Goal: Information Seeking & Learning: Find specific page/section

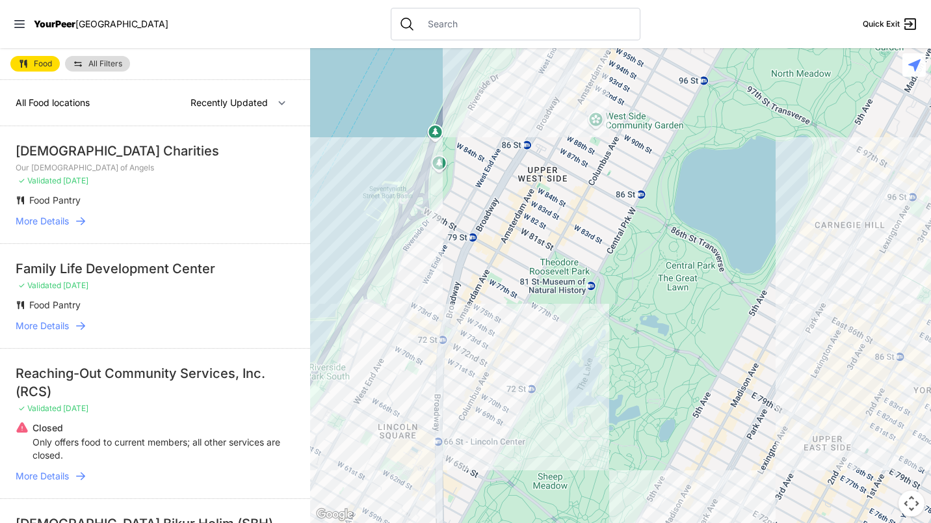
click at [447, 30] on input "text" at bounding box center [526, 24] width 212 height 13
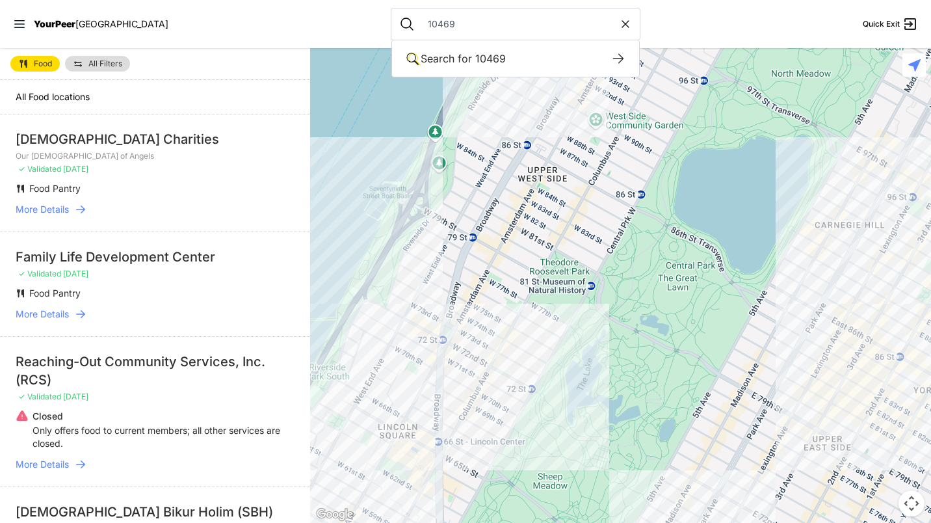
type input "10469"
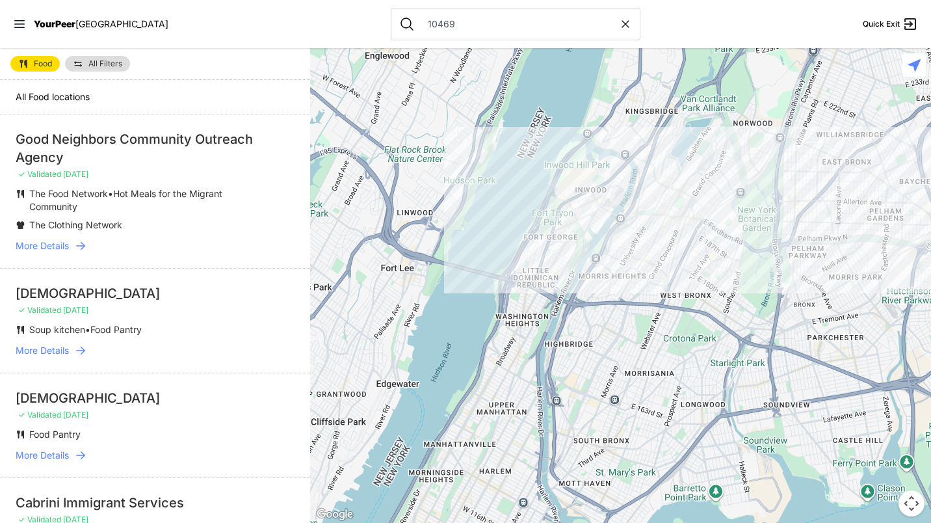
click at [58, 249] on span "More Details" at bounding box center [42, 245] width 53 height 13
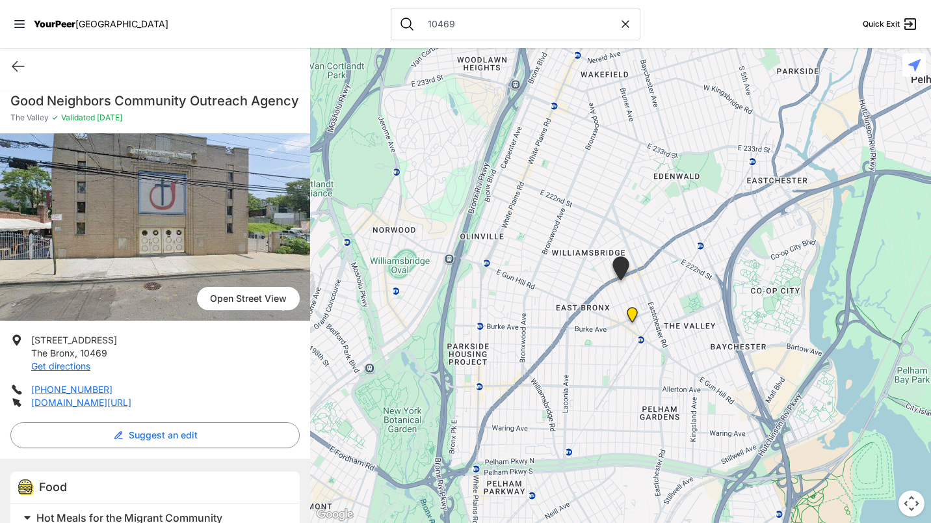
scroll to position [3, 0]
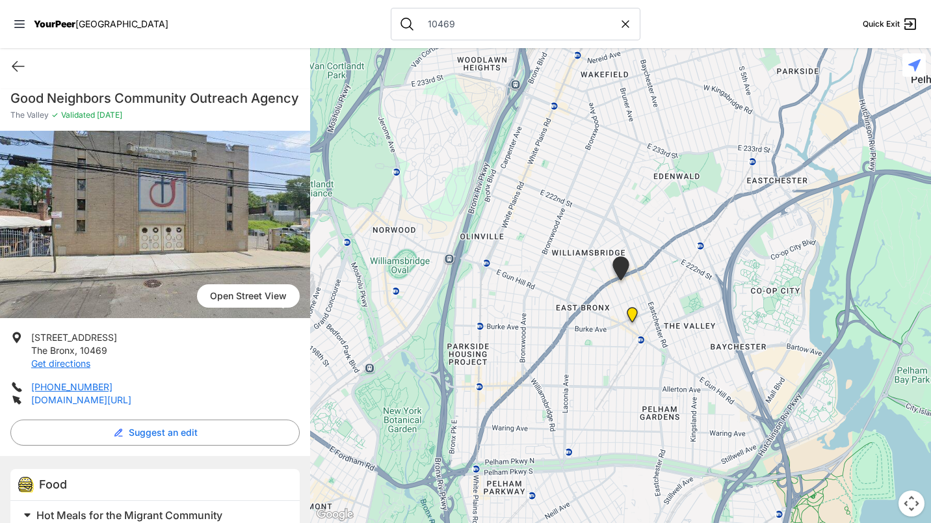
click at [75, 405] on link "[DOMAIN_NAME][URL]" at bounding box center [81, 399] width 100 height 11
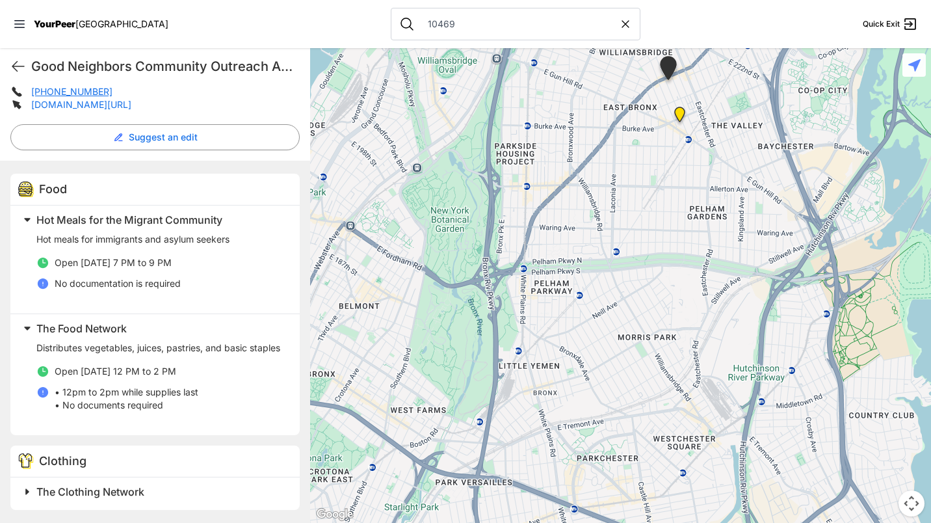
scroll to position [315, 0]
click at [146, 222] on span "Hot Meals for the Migrant Community" at bounding box center [129, 219] width 186 height 13
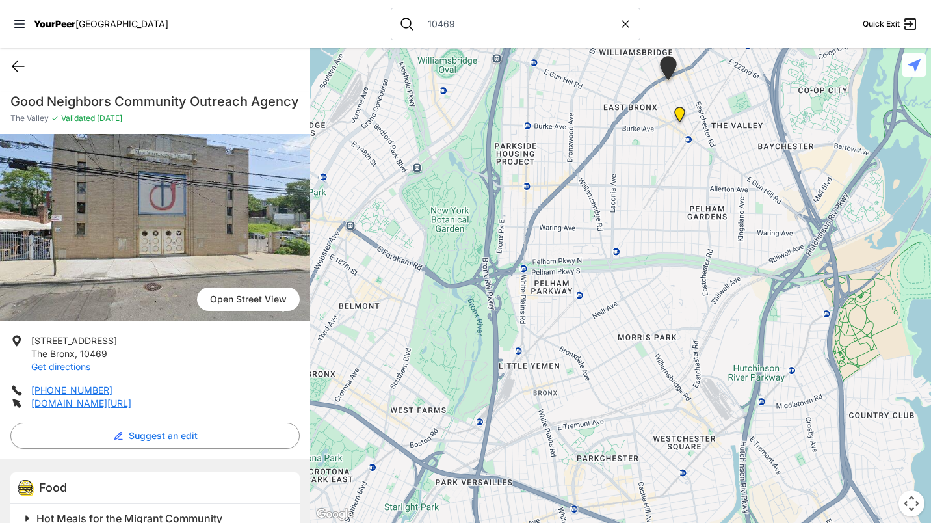
click at [19, 71] on icon at bounding box center [18, 66] width 16 height 16
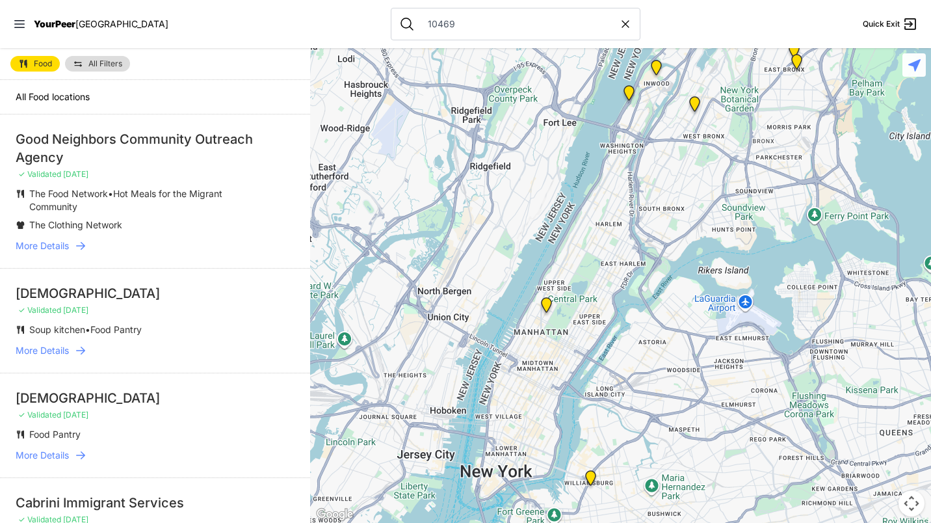
click at [172, 297] on div "[DEMOGRAPHIC_DATA]" at bounding box center [155, 293] width 279 height 18
click at [54, 351] on span "More Details" at bounding box center [42, 350] width 53 height 13
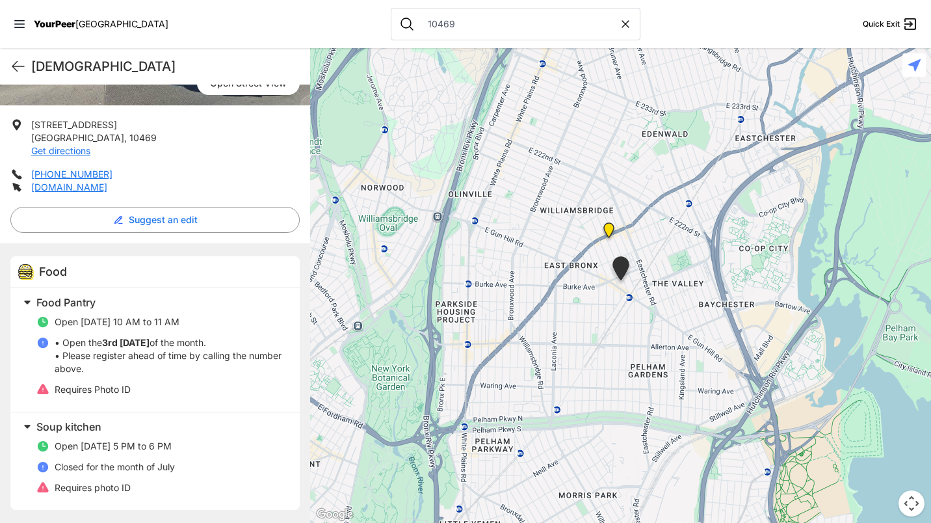
scroll to position [216, 0]
click at [16, 63] on icon at bounding box center [18, 66] width 16 height 16
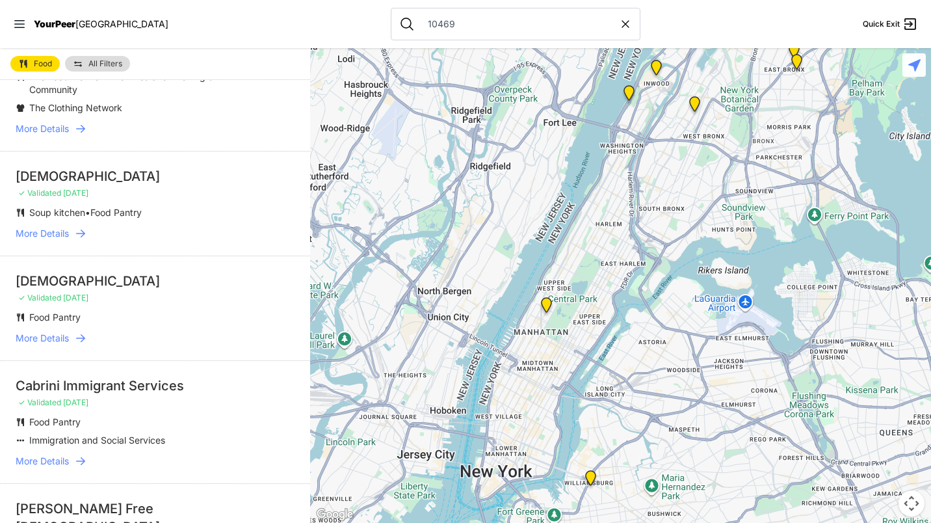
scroll to position [112, 0]
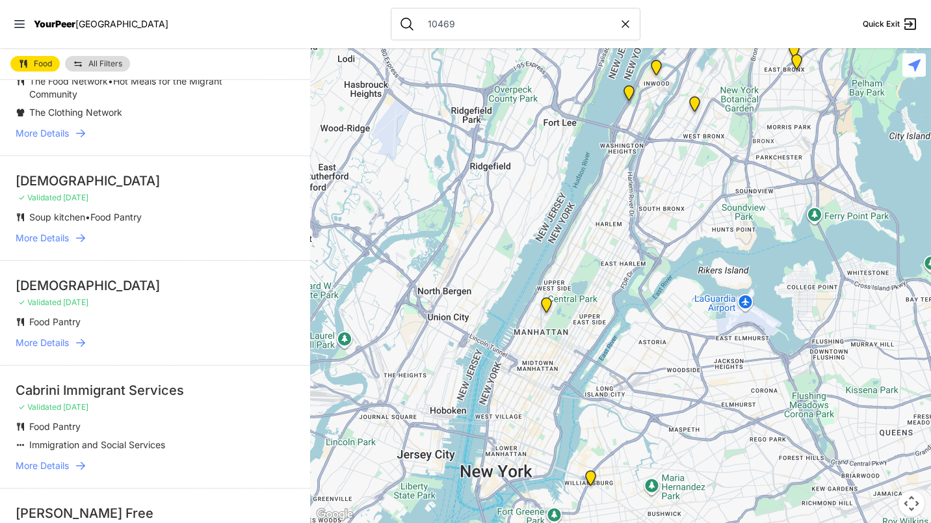
click at [175, 296] on li "[DEMOGRAPHIC_DATA] ✓ Validated [DATE] Food Pantry More Details" at bounding box center [155, 312] width 310 height 105
click at [162, 298] on p "✓ Validated [DATE]" at bounding box center [155, 302] width 279 height 10
click at [150, 287] on div "[DEMOGRAPHIC_DATA]" at bounding box center [155, 285] width 279 height 18
click at [58, 347] on span "More Details" at bounding box center [42, 342] width 53 height 13
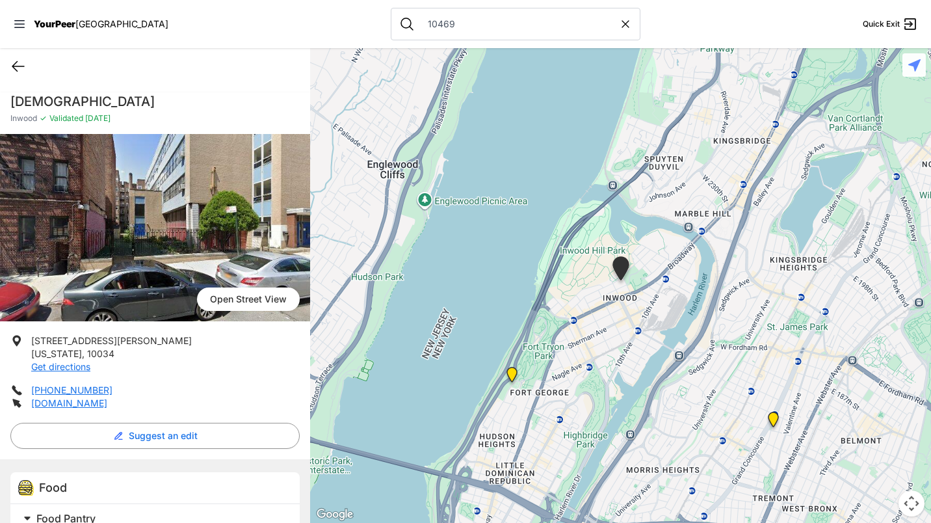
click at [19, 70] on icon at bounding box center [18, 66] width 16 height 16
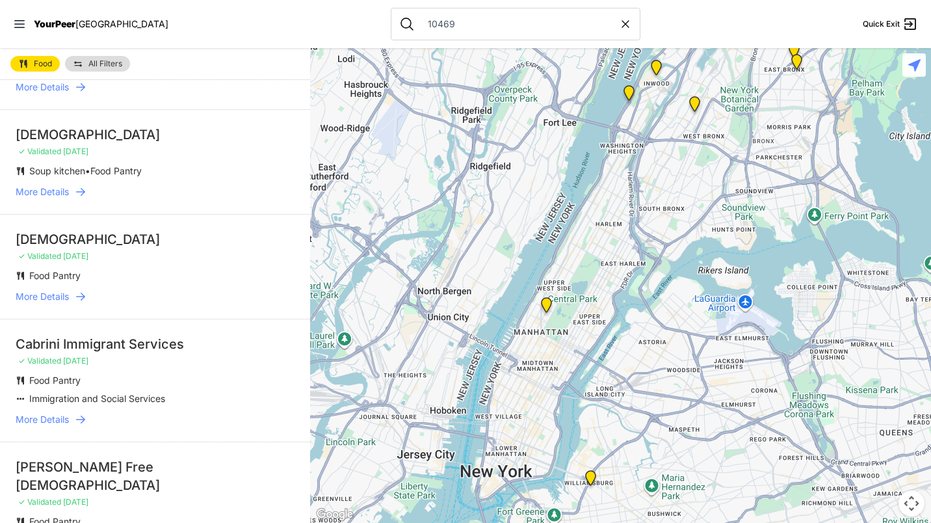
scroll to position [162, 0]
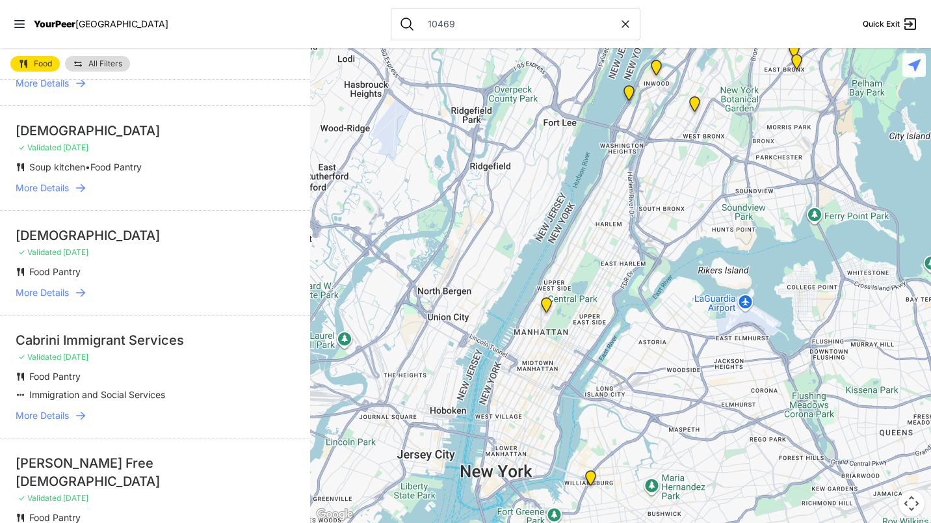
click at [149, 345] on div "Cabrini Immigrant Services" at bounding box center [155, 340] width 279 height 18
click at [68, 418] on span "More Details" at bounding box center [42, 415] width 53 height 13
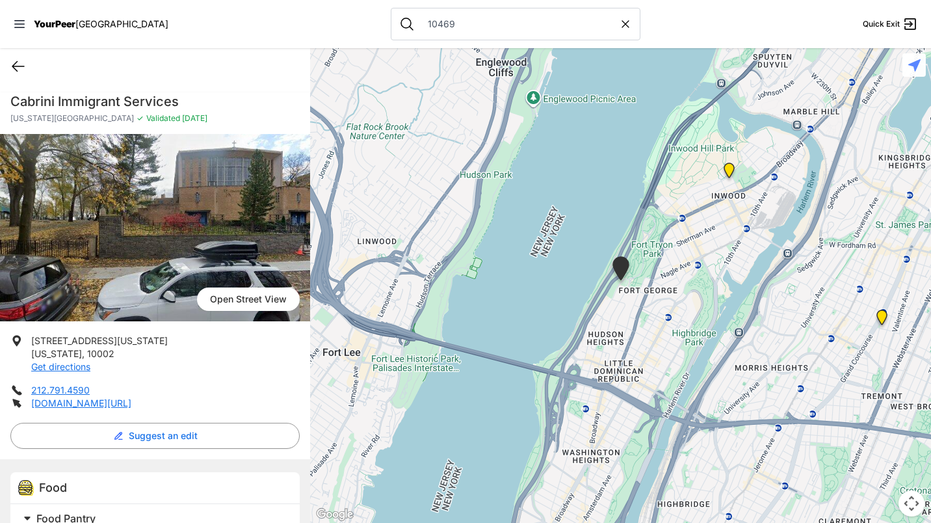
click at [24, 67] on icon at bounding box center [18, 66] width 16 height 16
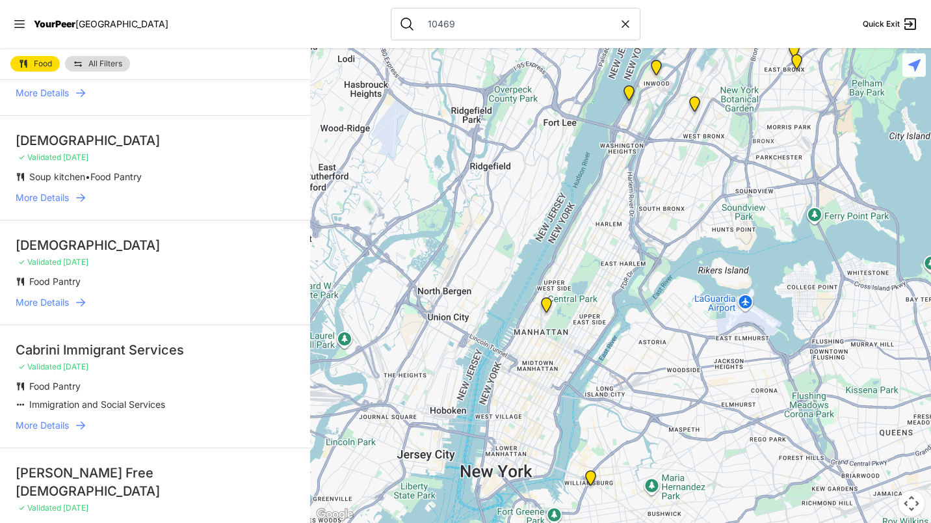
scroll to position [152, 0]
click at [167, 352] on div "Cabrini Immigrant Services" at bounding box center [155, 350] width 279 height 18
click at [66, 429] on span "More Details" at bounding box center [42, 425] width 53 height 13
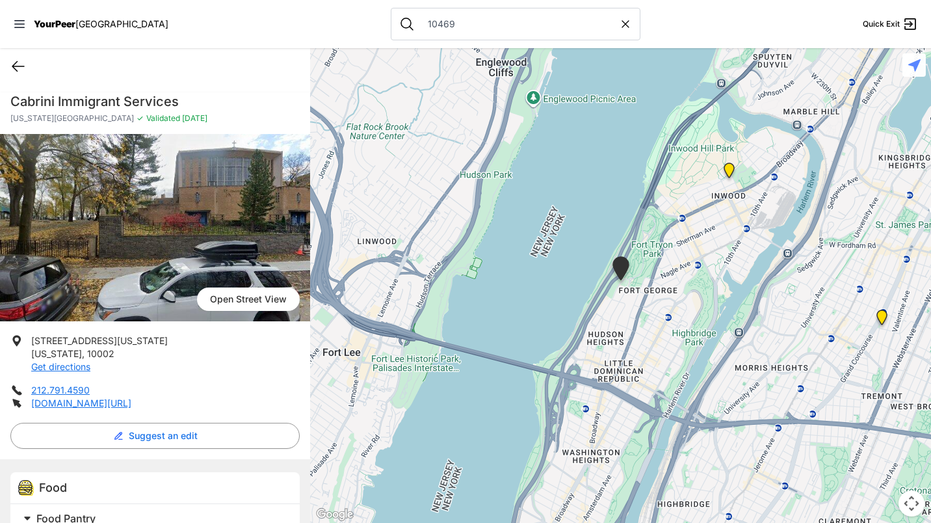
click at [20, 70] on icon at bounding box center [18, 66] width 16 height 16
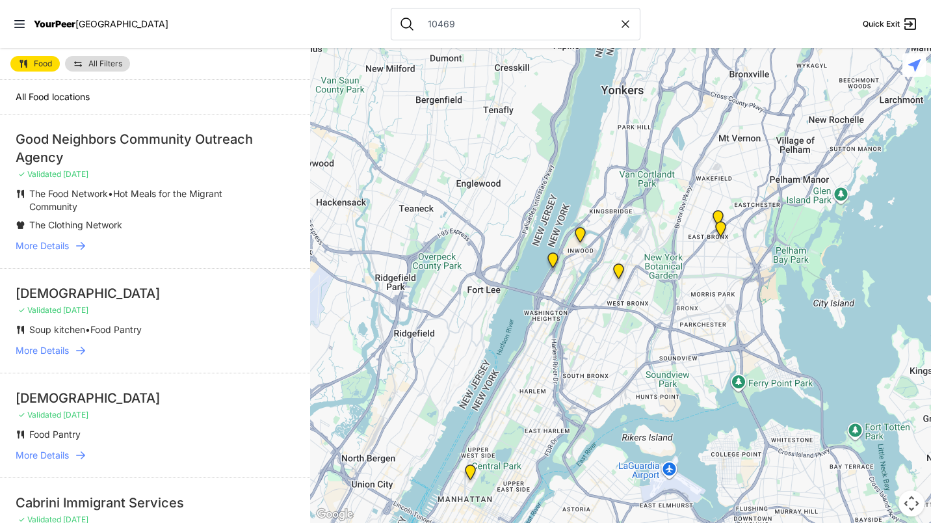
click at [710, 230] on img at bounding box center [720, 231] width 27 height 31
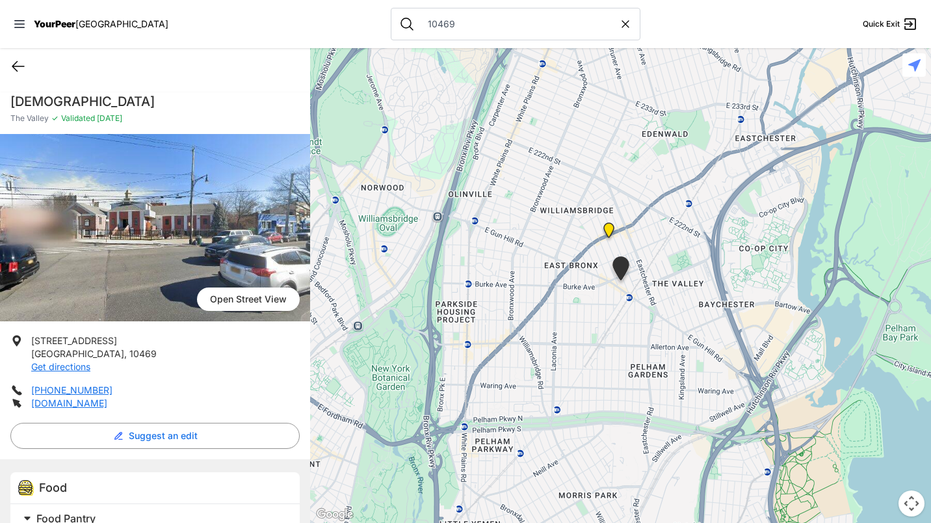
click at [23, 70] on icon at bounding box center [18, 66] width 16 height 16
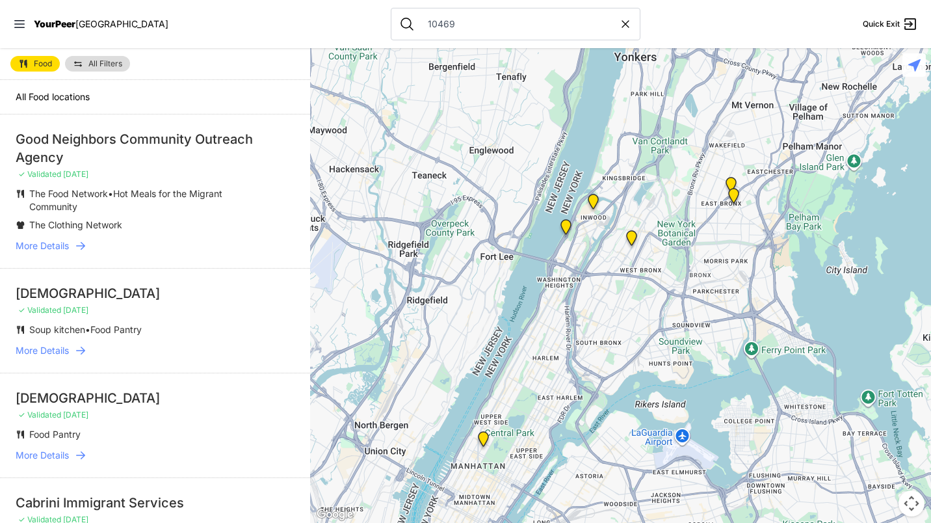
click at [560, 221] on img at bounding box center [565, 229] width 27 height 31
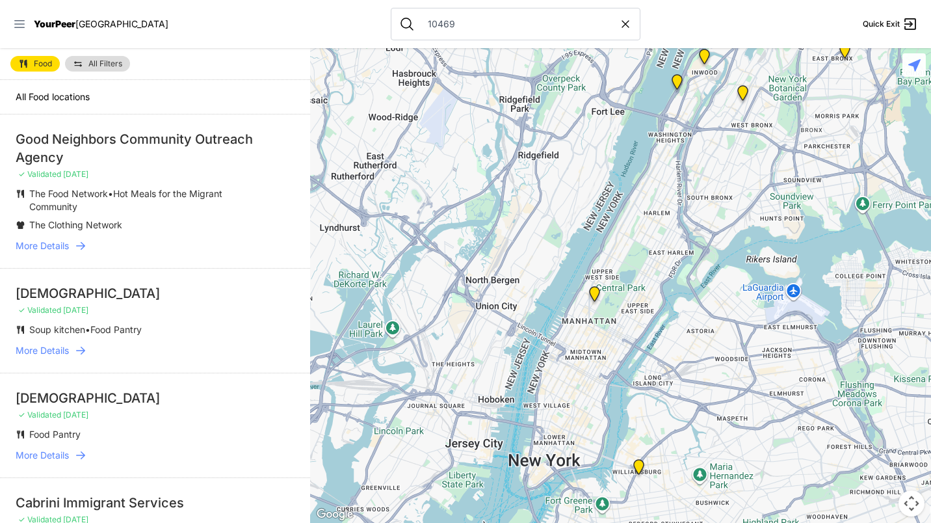
click at [19, 24] on icon at bounding box center [19, 24] width 10 height 8
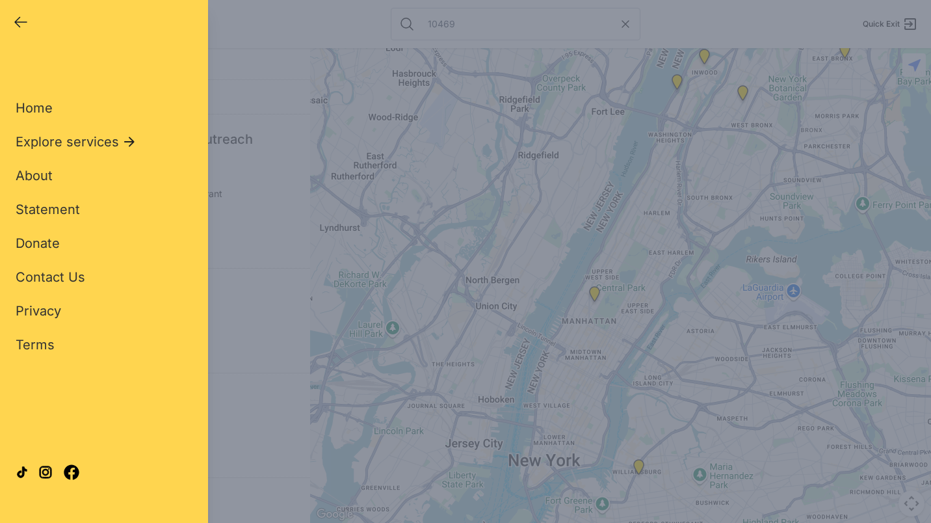
click at [270, 233] on div "Close panel YourPeer [GEOGRAPHIC_DATA] Quick Exit Single Adult Families Soup Ki…" at bounding box center [465, 261] width 931 height 523
click at [266, 304] on div "Close panel YourPeer [GEOGRAPHIC_DATA] Quick Exit Single Adult Families Soup Ki…" at bounding box center [465, 261] width 931 height 523
click at [300, 215] on div "Close panel YourPeer [GEOGRAPHIC_DATA] Quick Exit Single Adult Families Soup Ki…" at bounding box center [465, 261] width 931 height 523
click at [21, 26] on icon "button" at bounding box center [21, 22] width 16 height 16
